Goal: Task Accomplishment & Management: Manage account settings

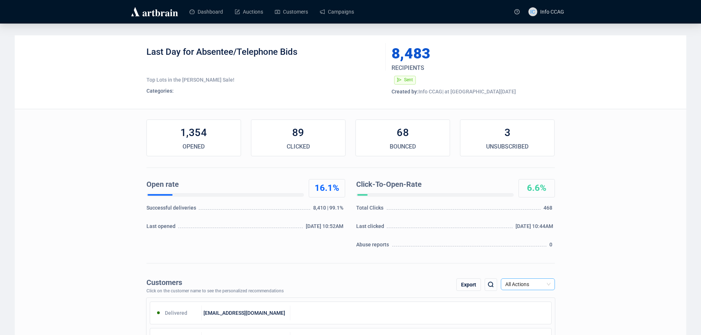
scroll to position [74, 0]
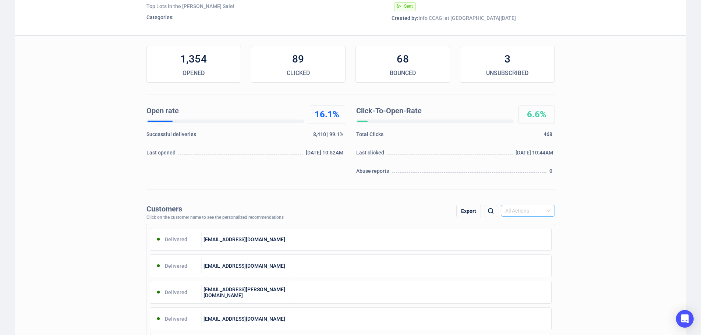
click at [552, 207] on div "All Actions" at bounding box center [528, 211] width 54 height 12
click at [524, 272] on div "Unsubscribe" at bounding box center [528, 273] width 42 height 8
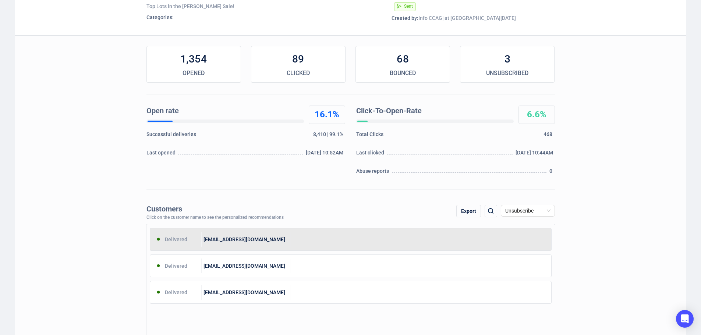
click at [279, 243] on div "[EMAIL_ADDRESS][DOMAIN_NAME]" at bounding box center [246, 239] width 89 height 15
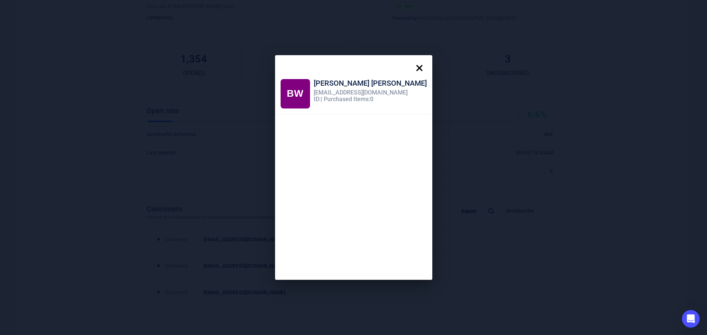
click at [412, 66] on icon at bounding box center [419, 68] width 15 height 15
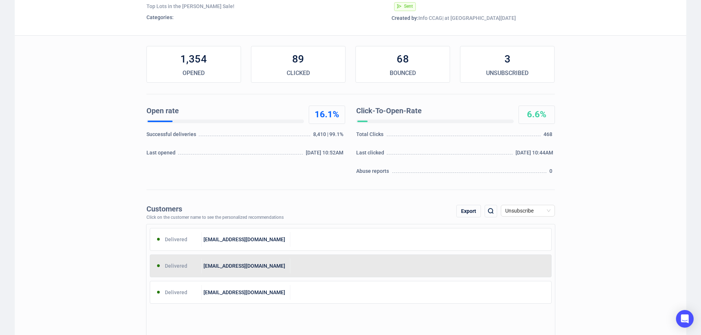
click at [259, 268] on div "[EMAIL_ADDRESS][DOMAIN_NAME]" at bounding box center [246, 266] width 89 height 15
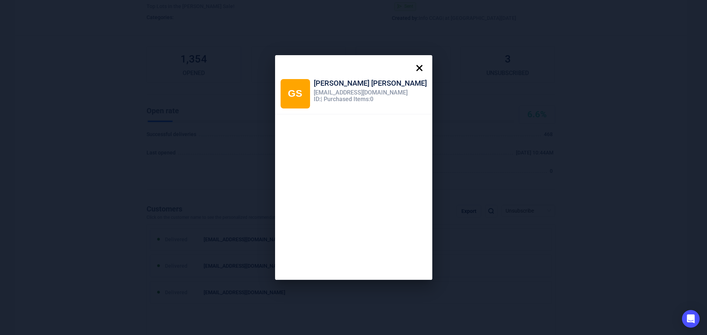
click at [416, 66] on icon at bounding box center [419, 68] width 6 height 6
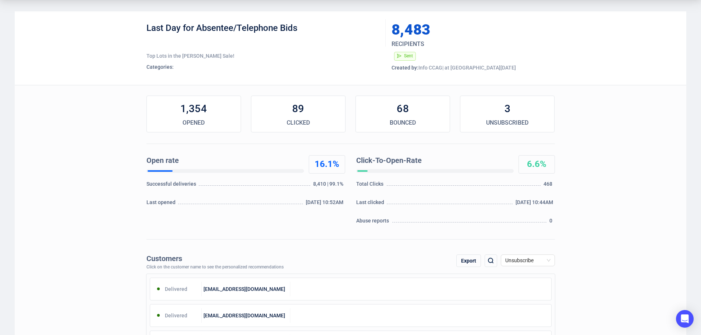
scroll to position [0, 0]
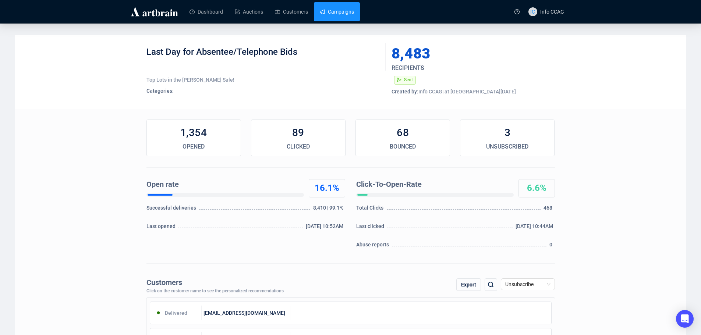
click at [329, 13] on link "Campaigns" at bounding box center [337, 11] width 34 height 19
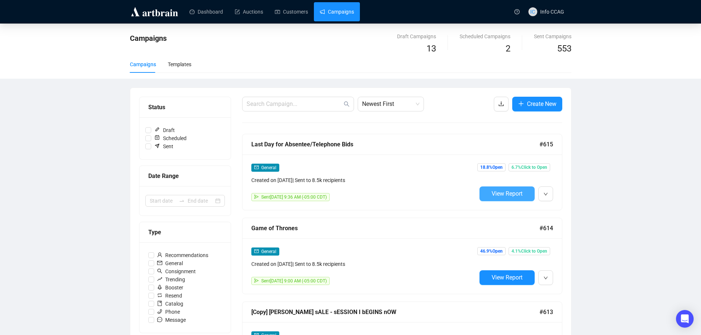
click at [499, 194] on span "View Report" at bounding box center [507, 193] width 31 height 7
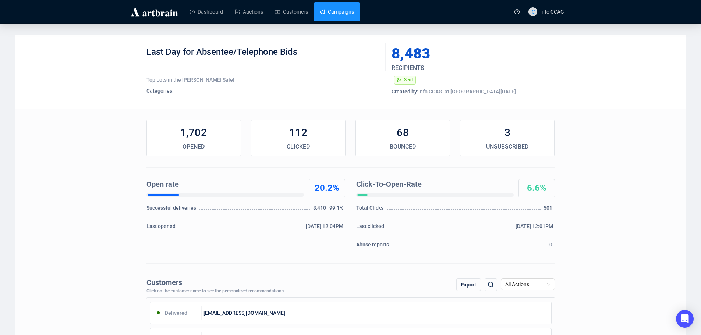
click at [343, 8] on link "Campaigns" at bounding box center [337, 11] width 34 height 19
